Goal: Find specific page/section: Find specific page/section

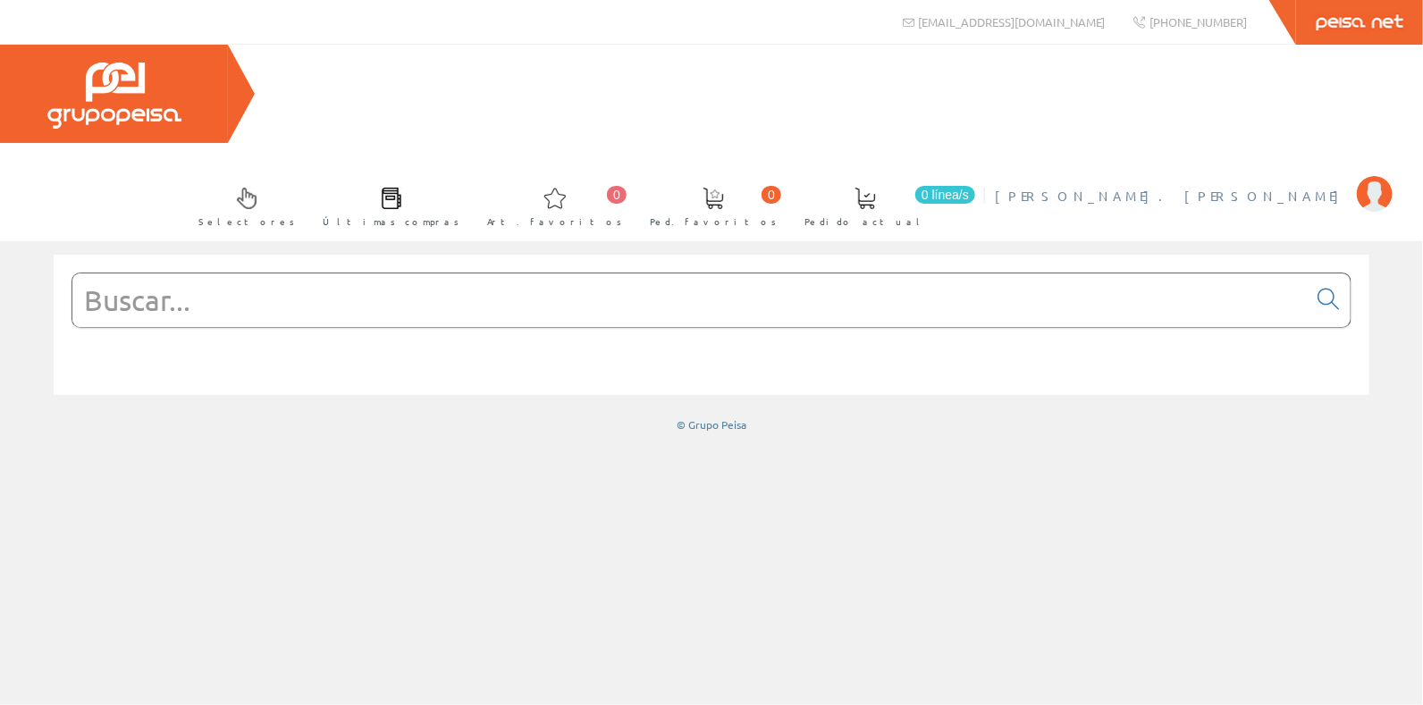
click at [1296, 187] on span "[PERSON_NAME]. [PERSON_NAME]" at bounding box center [1171, 196] width 353 height 18
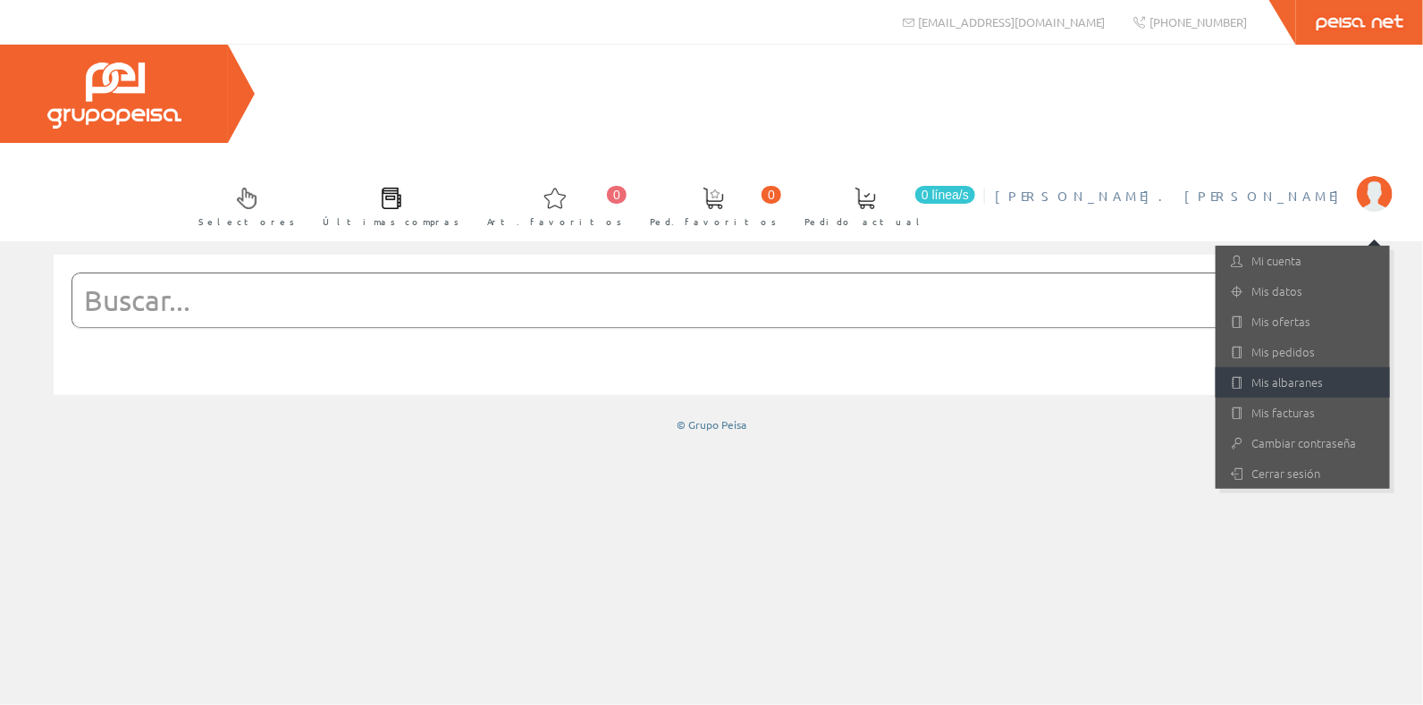
click at [1330, 367] on link "Mis albaranes" at bounding box center [1303, 382] width 174 height 30
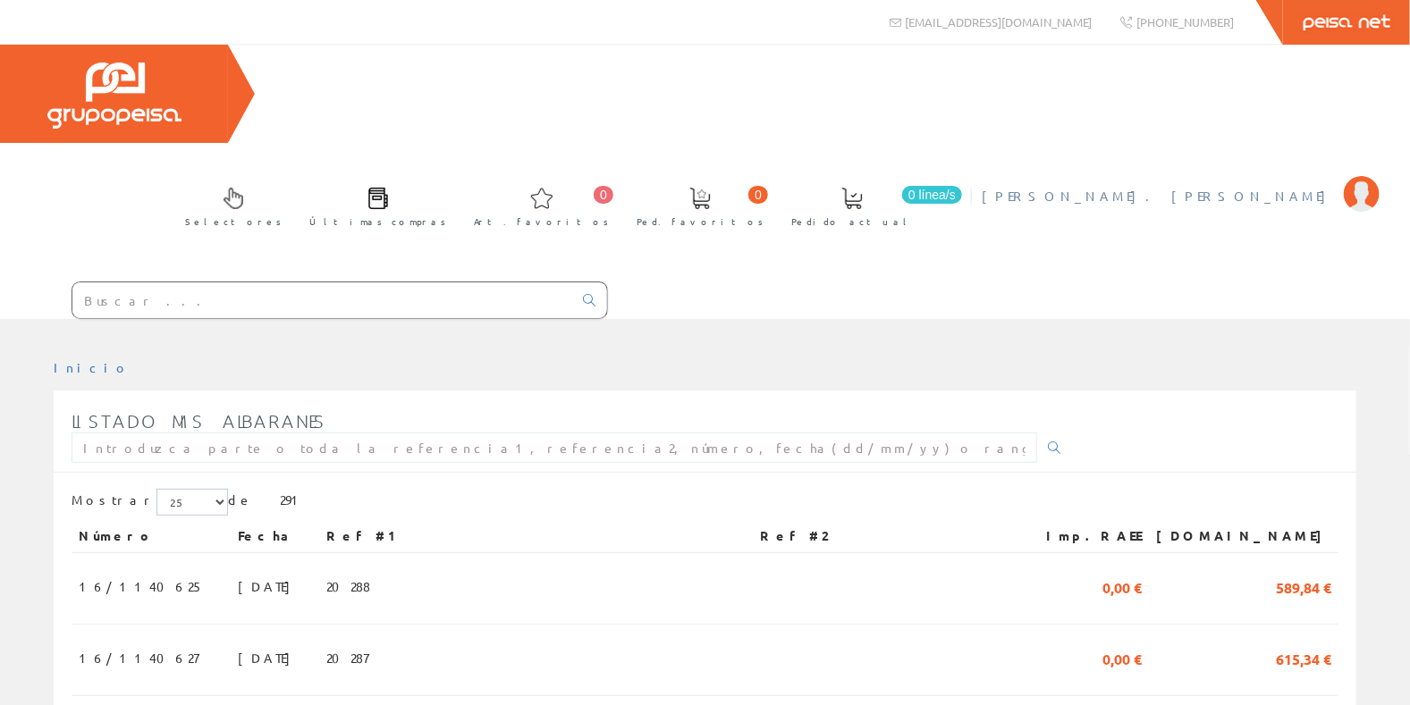
click at [1270, 187] on span "[PERSON_NAME]. [PERSON_NAME]" at bounding box center [1158, 196] width 353 height 18
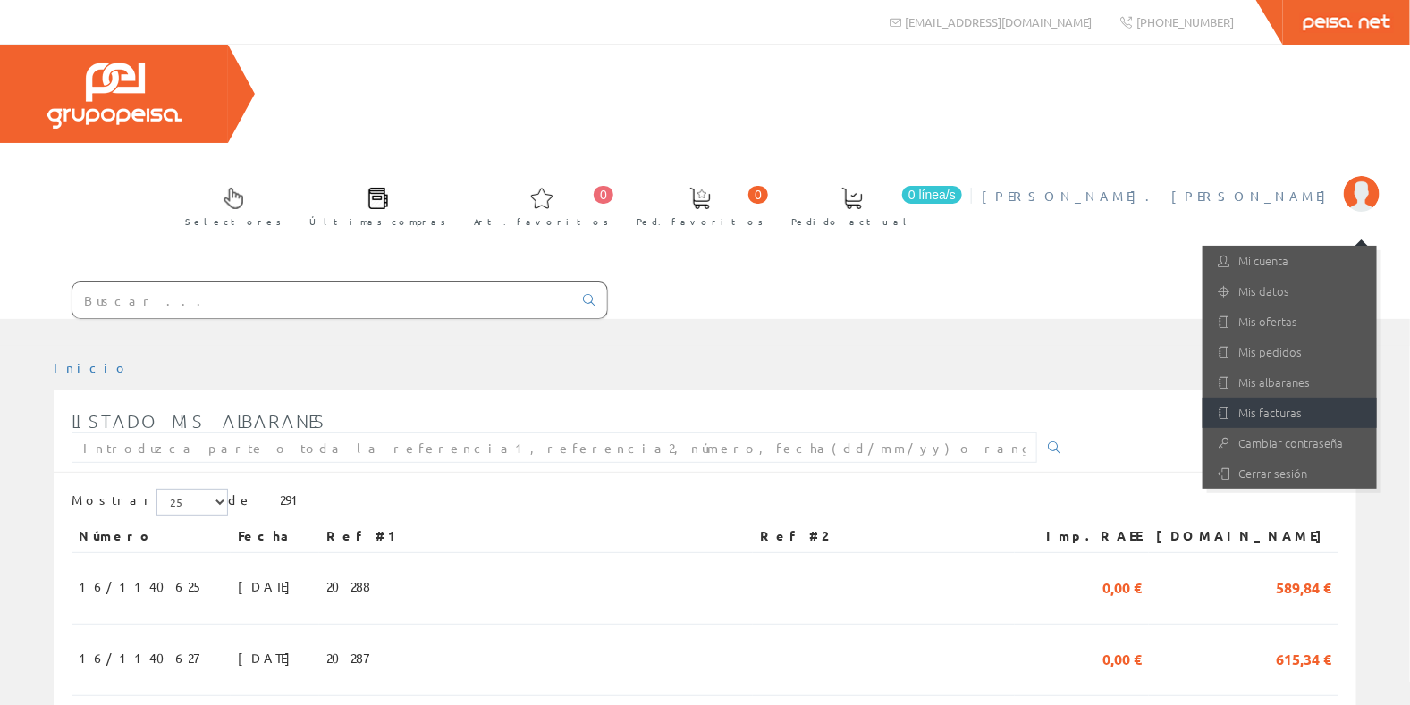
click at [1293, 398] on link "Mis facturas" at bounding box center [1290, 413] width 174 height 30
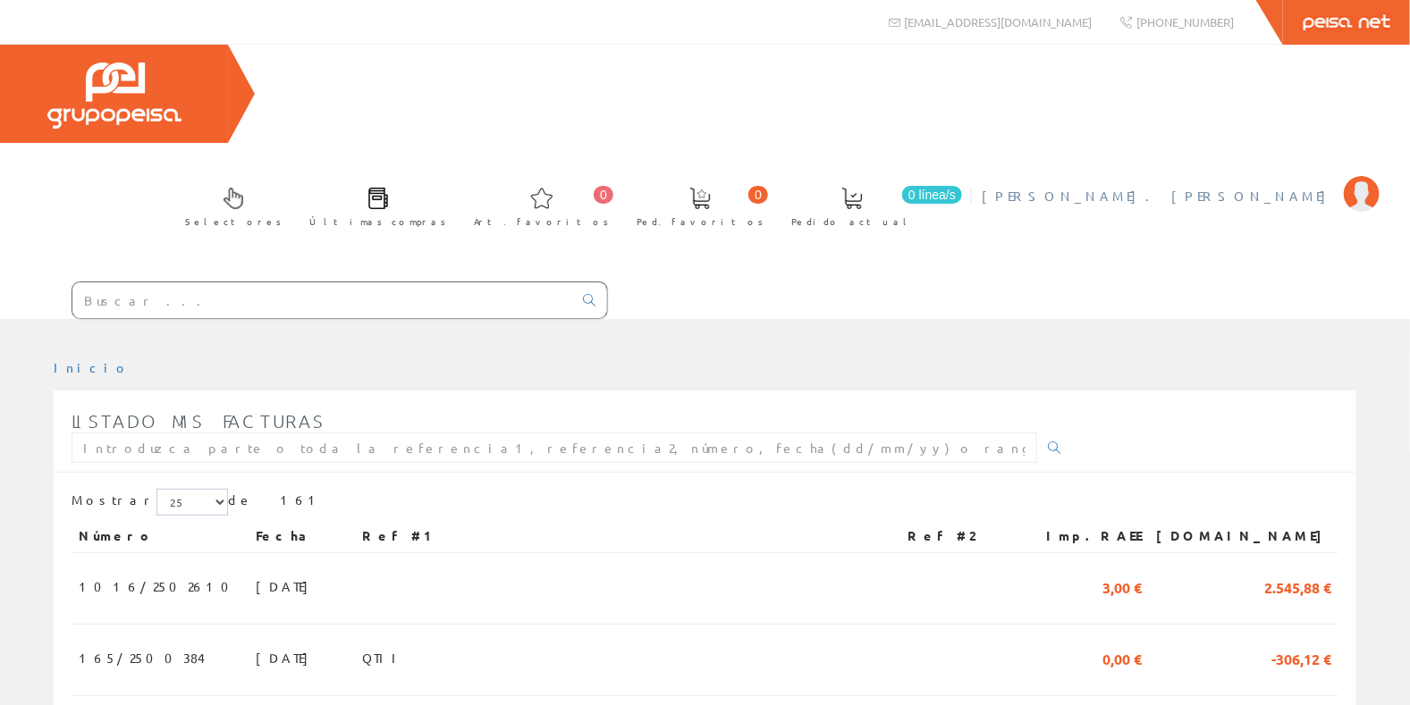
click at [1312, 187] on span "[PERSON_NAME]. [PERSON_NAME]" at bounding box center [1158, 196] width 353 height 18
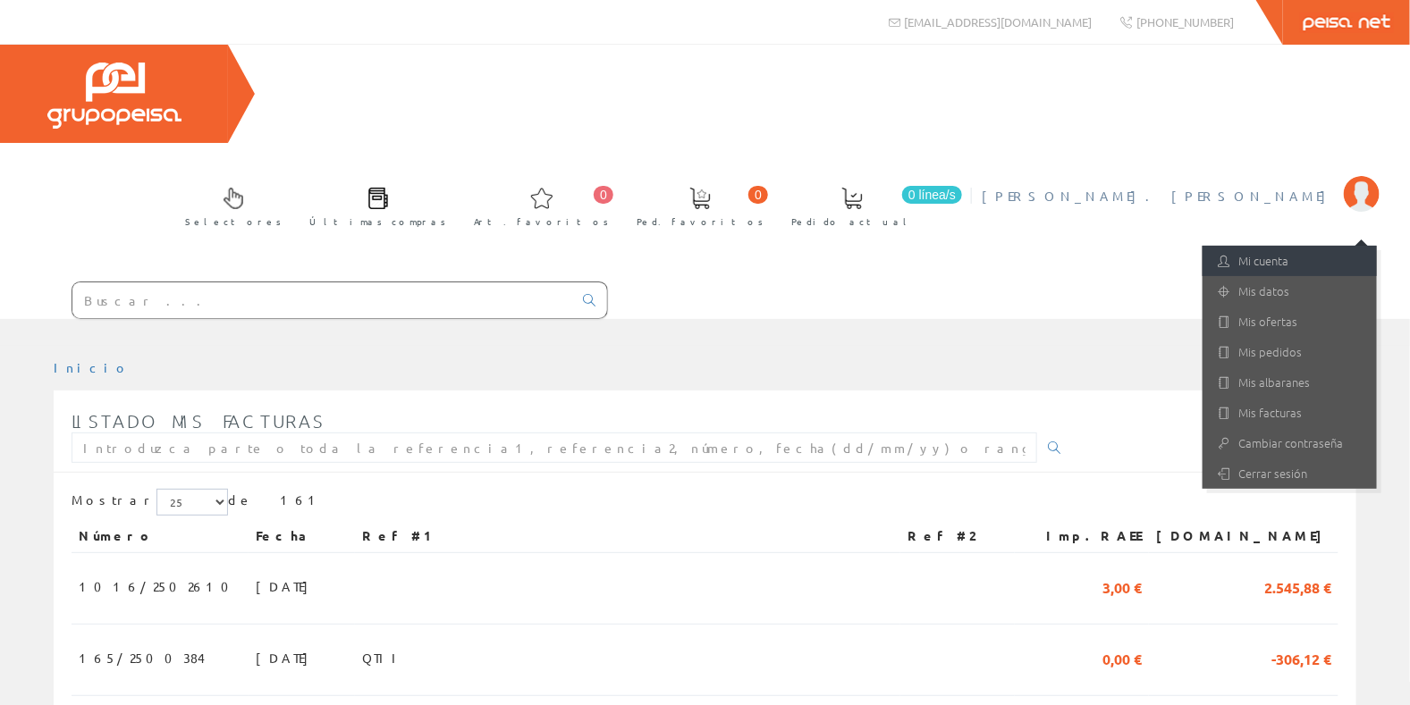
click at [1301, 246] on link "Mi cuenta" at bounding box center [1290, 261] width 174 height 30
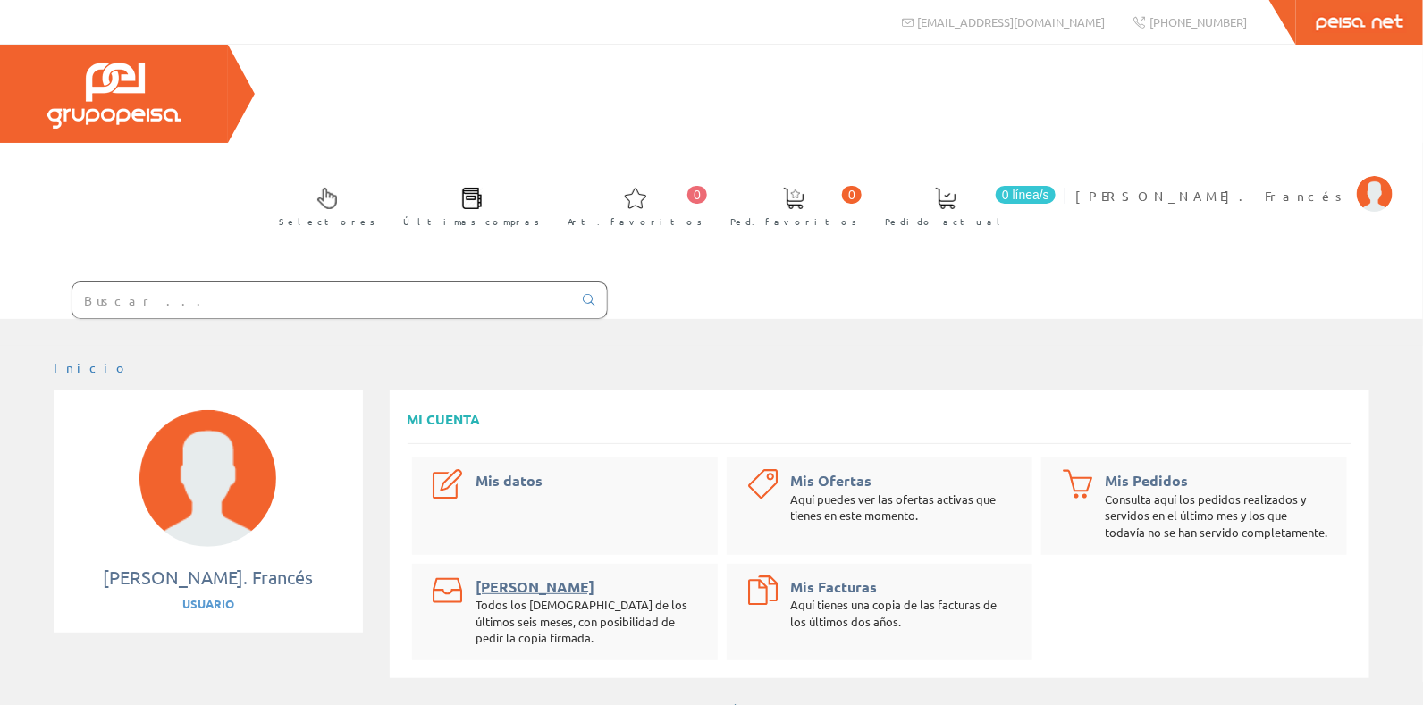
click at [528, 578] on link "Mis Albaranes" at bounding box center [535, 587] width 119 height 19
